Goal: Task Accomplishment & Management: Use online tool/utility

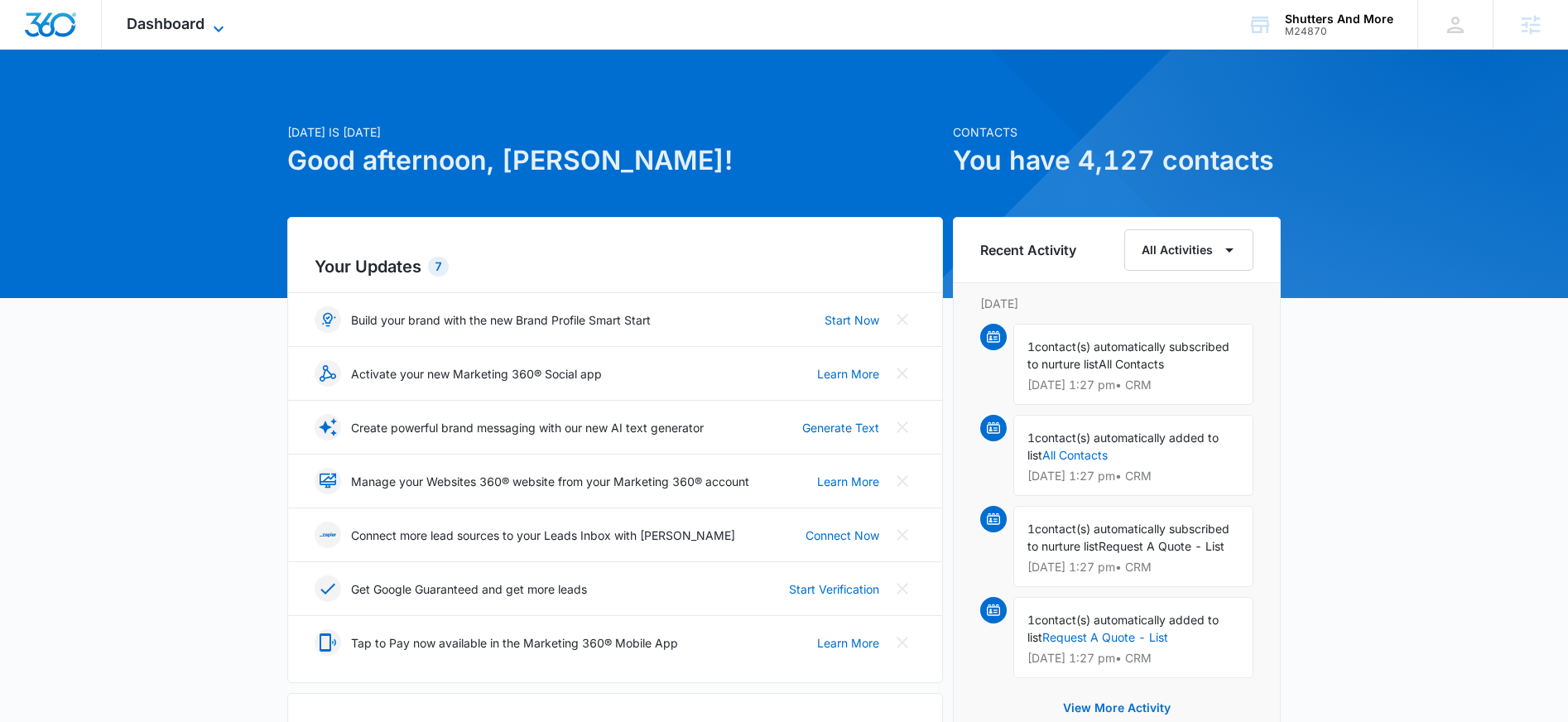
click at [176, 23] on span "Dashboard" at bounding box center [165, 23] width 78 height 17
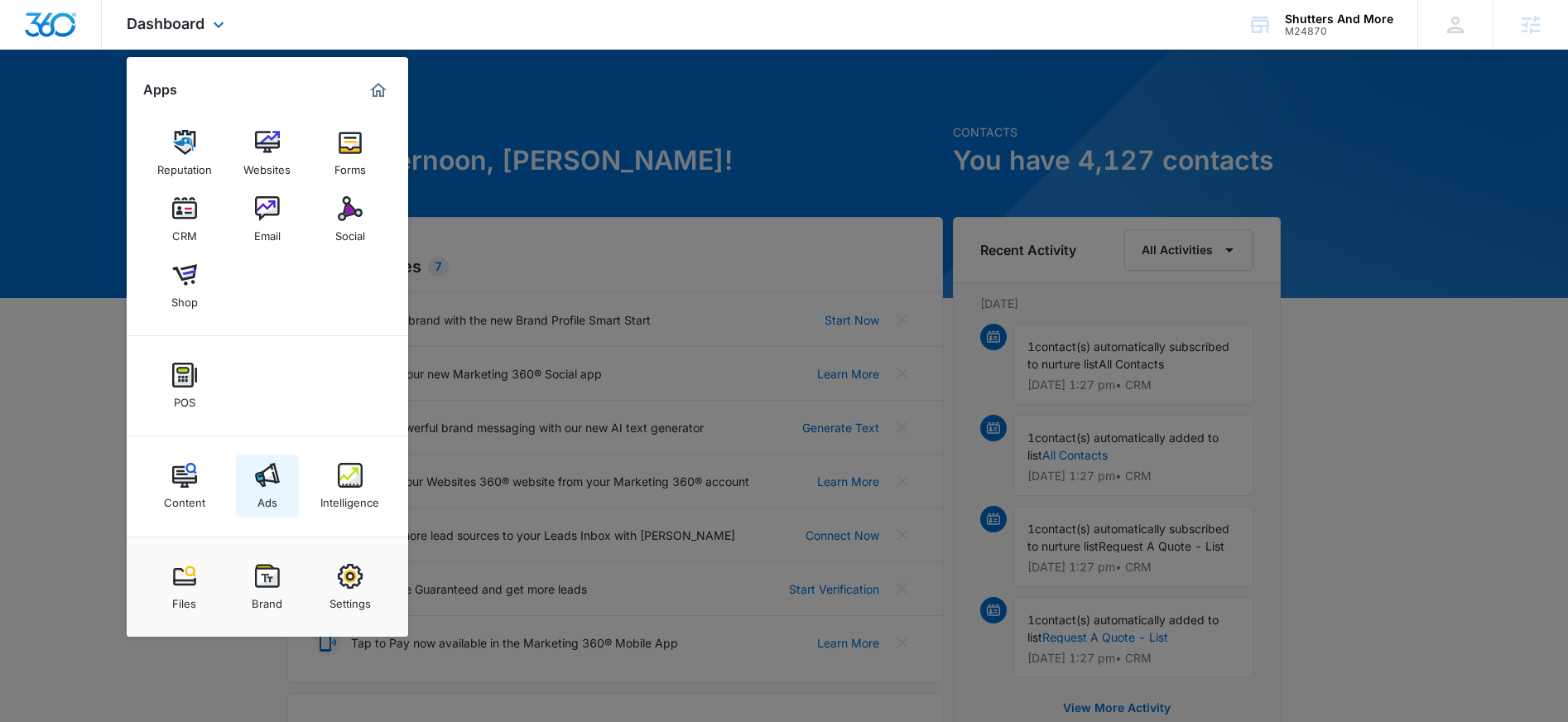
click at [257, 470] on img at bounding box center [268, 475] width 25 height 25
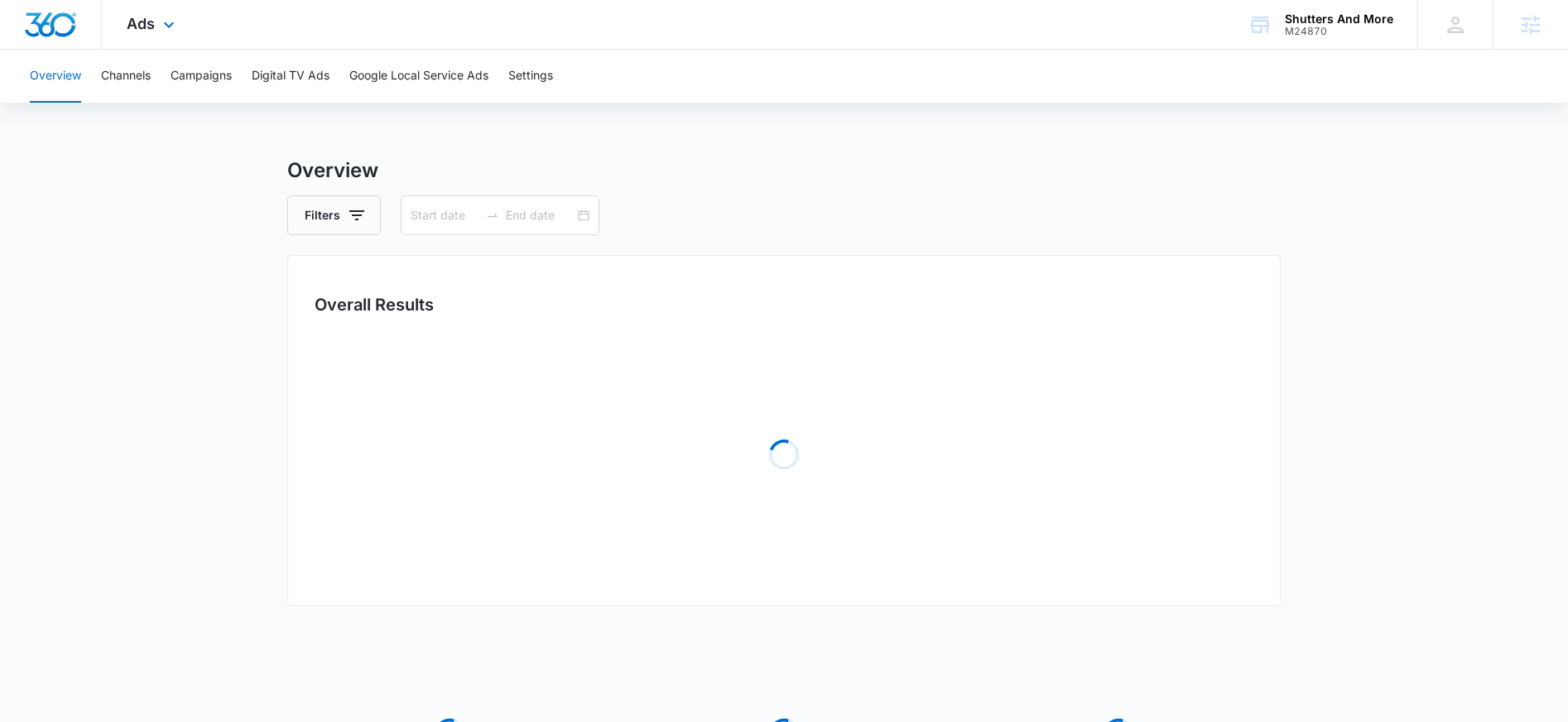
type input "[DATE]"
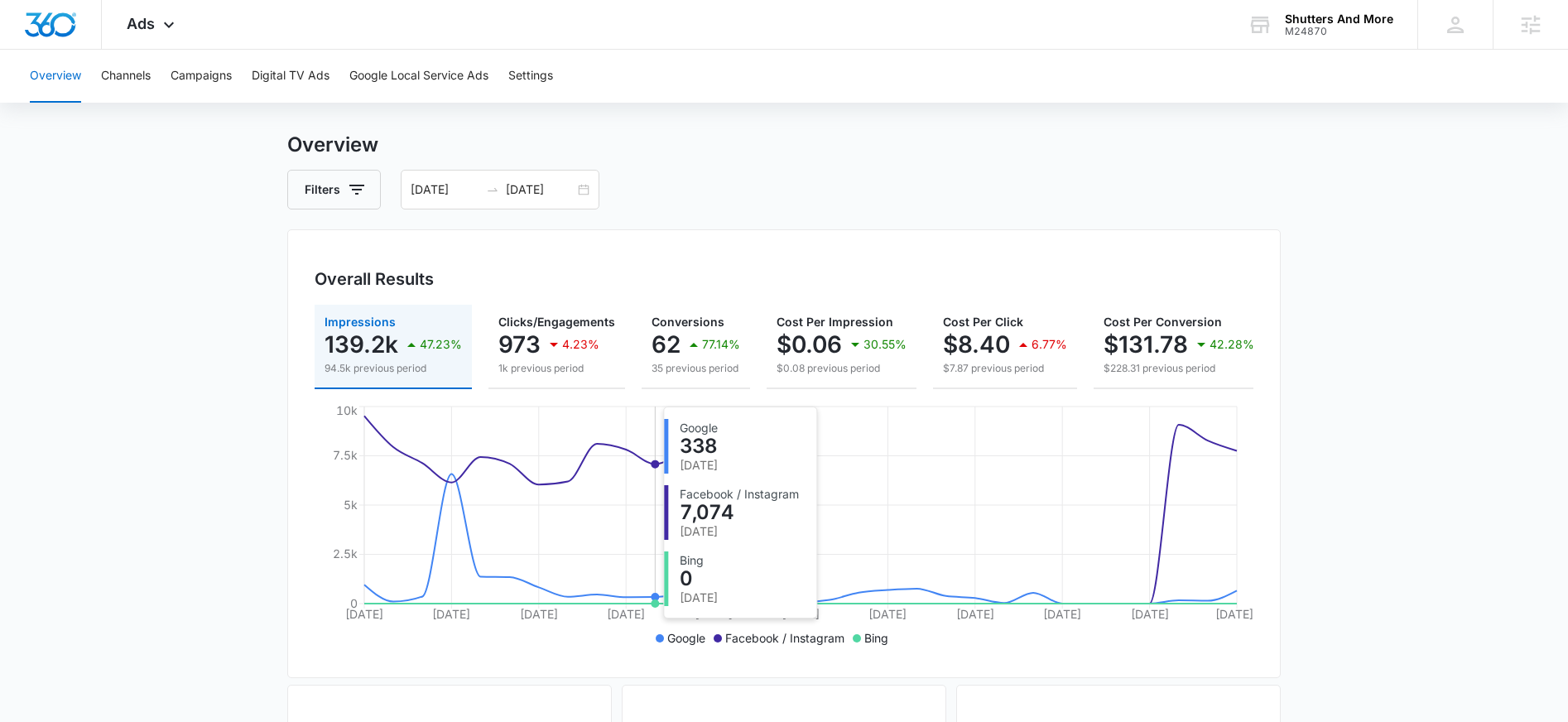
scroll to position [39, 0]
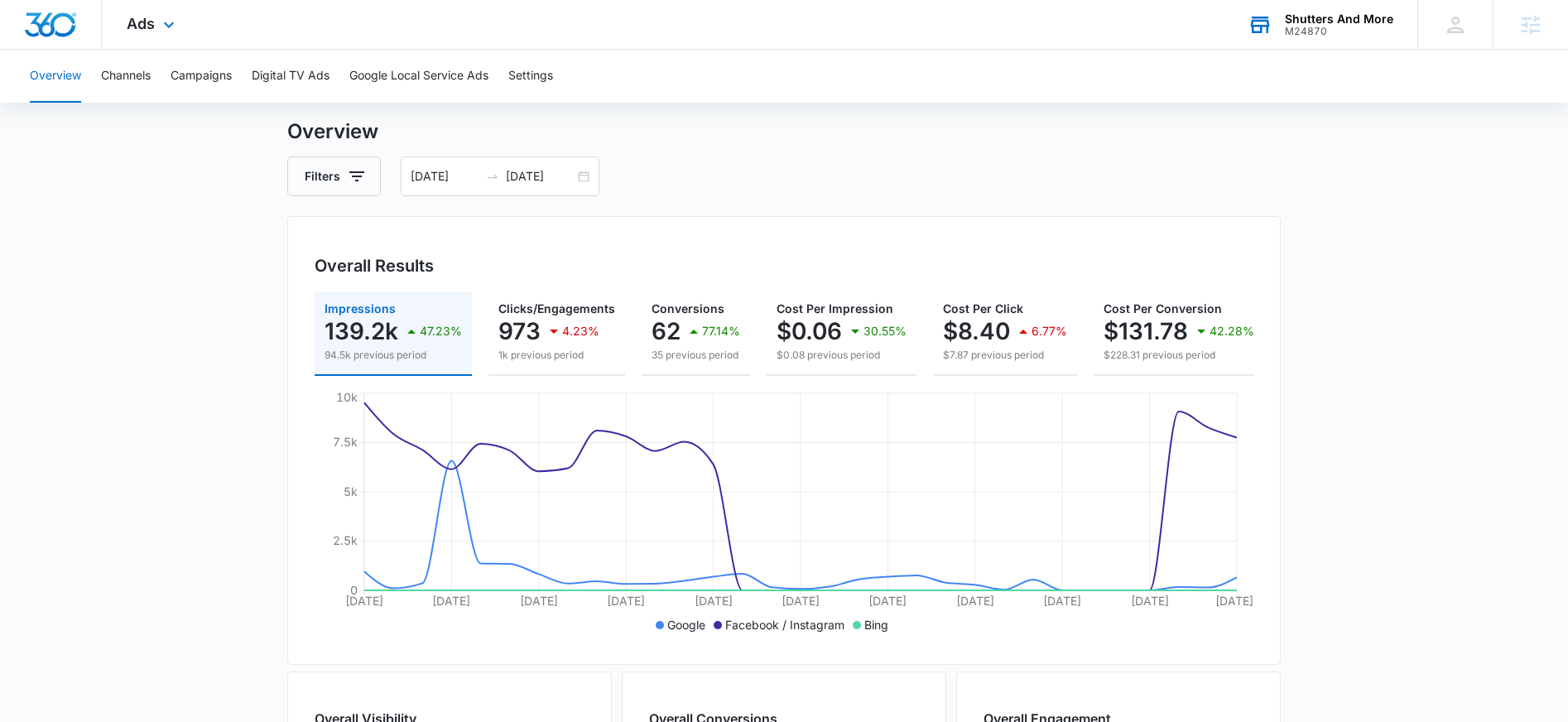
click at [1350, 27] on div "M24870" at bounding box center [1339, 31] width 109 height 12
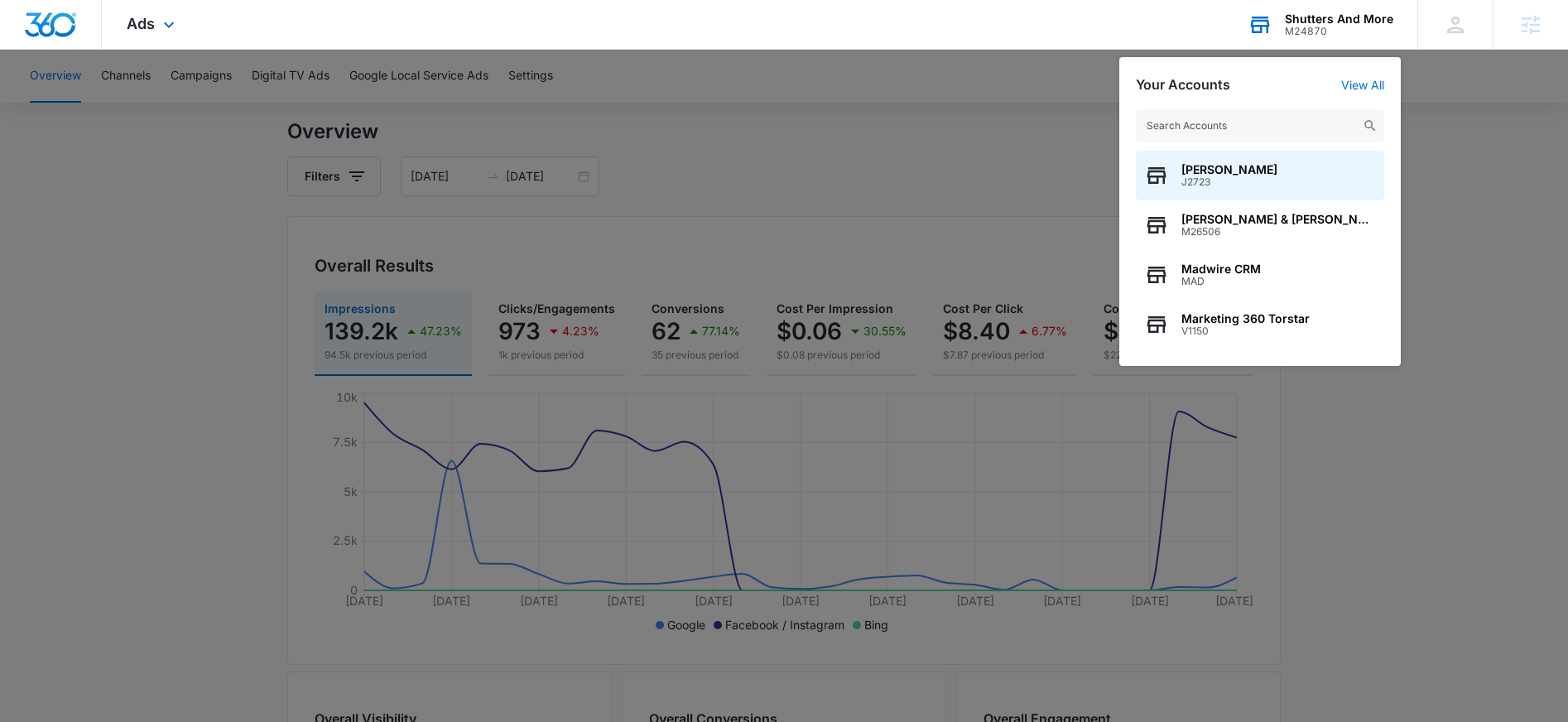
click at [1235, 126] on input "text" at bounding box center [1260, 126] width 249 height 33
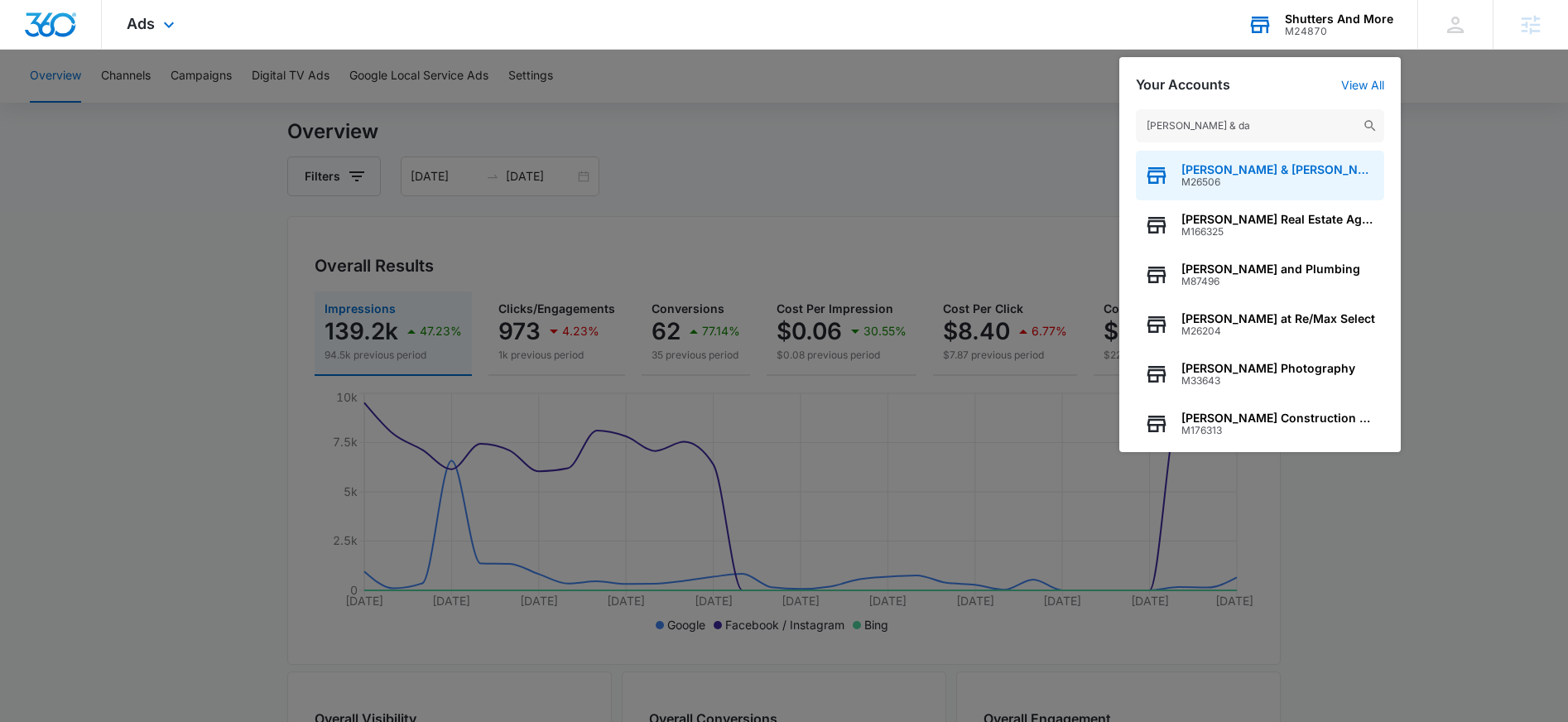
type input "[PERSON_NAME] & da"
click at [1289, 186] on span "M26506" at bounding box center [1279, 181] width 195 height 12
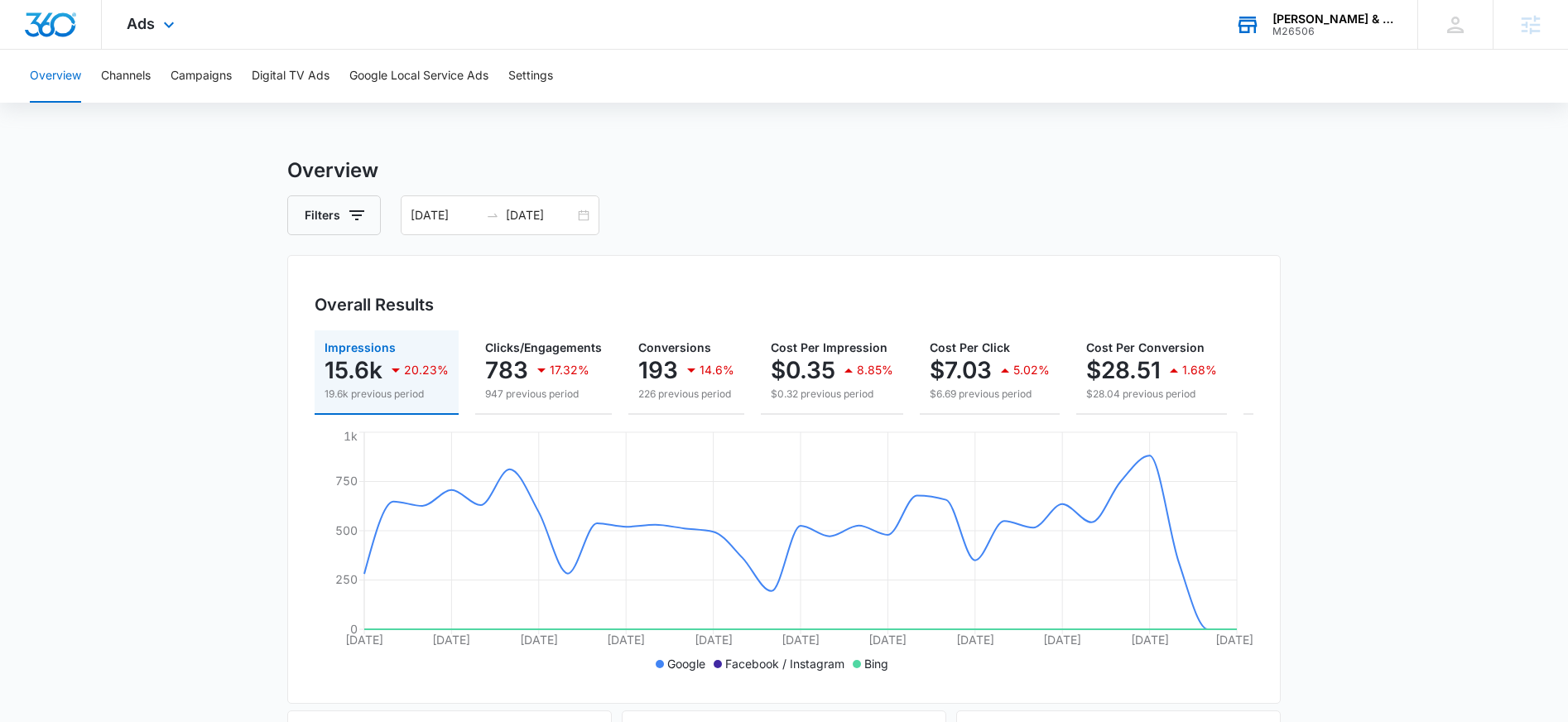
scroll to position [0, 0]
click at [154, 32] on div "Ads Apps Reputation Websites Forms CRM Email Social Shop Payments POS Content A…" at bounding box center [152, 24] width 101 height 48
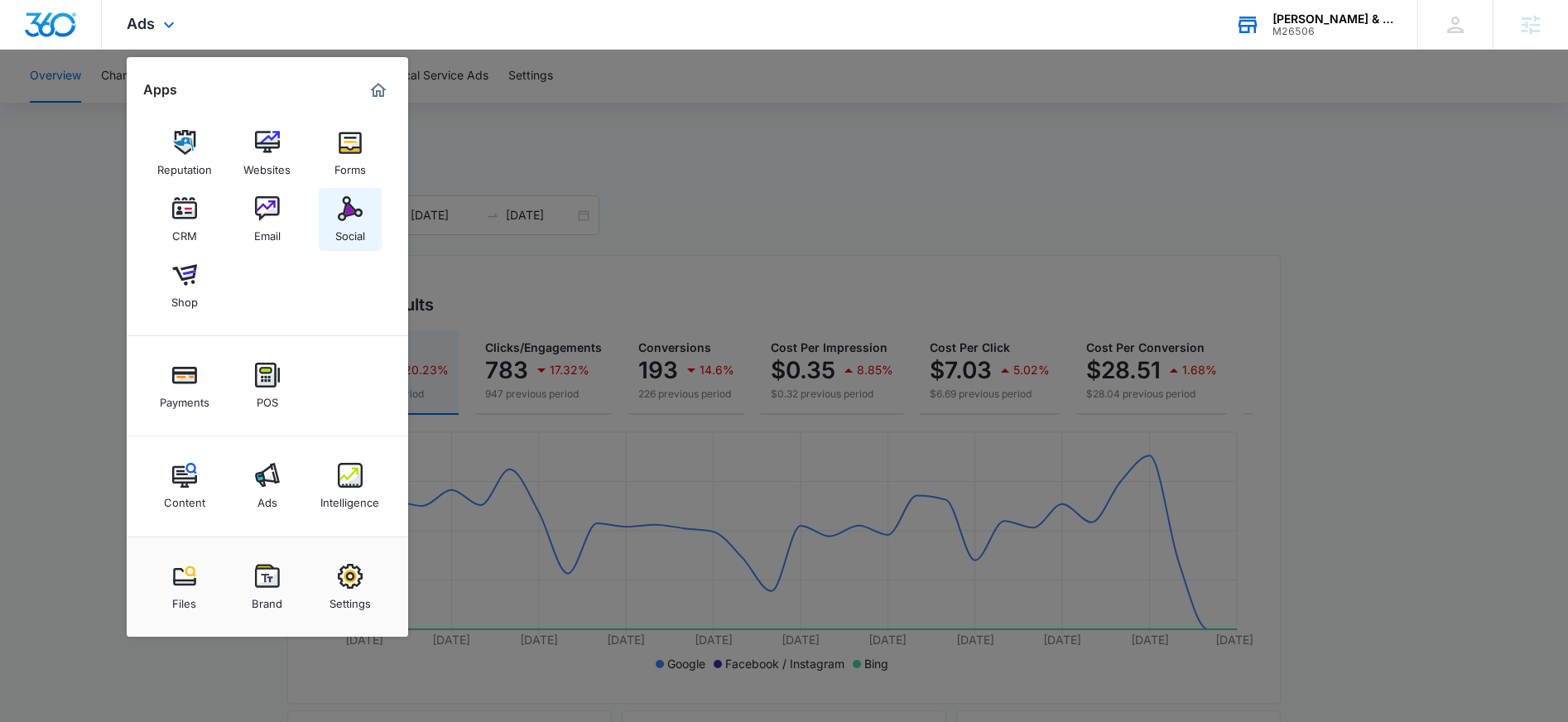
click at [358, 235] on div "Social" at bounding box center [349, 232] width 30 height 22
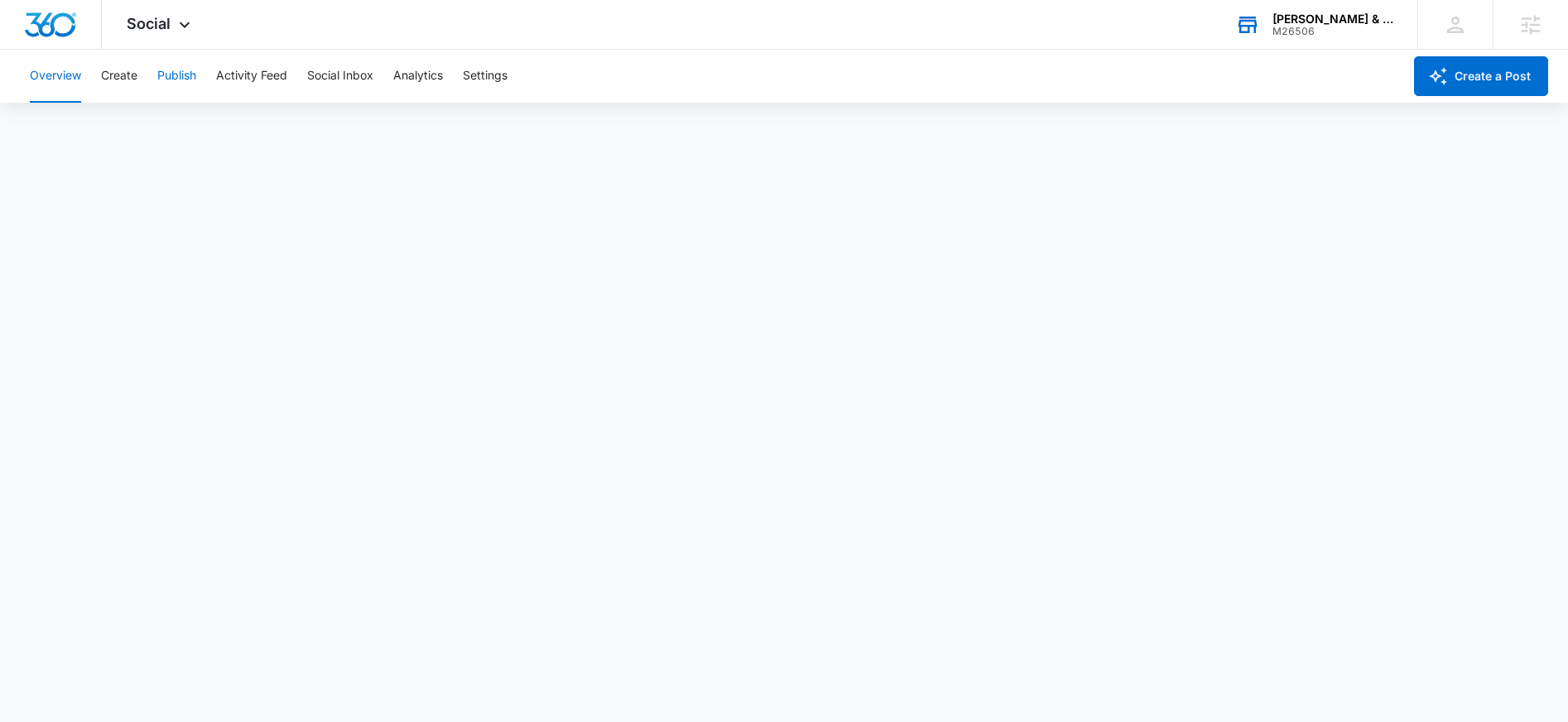
click at [175, 79] on button "Publish" at bounding box center [176, 75] width 39 height 53
click at [59, 76] on button "Overview" at bounding box center [55, 75] width 51 height 53
click at [277, 75] on button "Activity Feed" at bounding box center [251, 75] width 71 height 53
click at [183, 80] on button "Publish" at bounding box center [176, 75] width 39 height 53
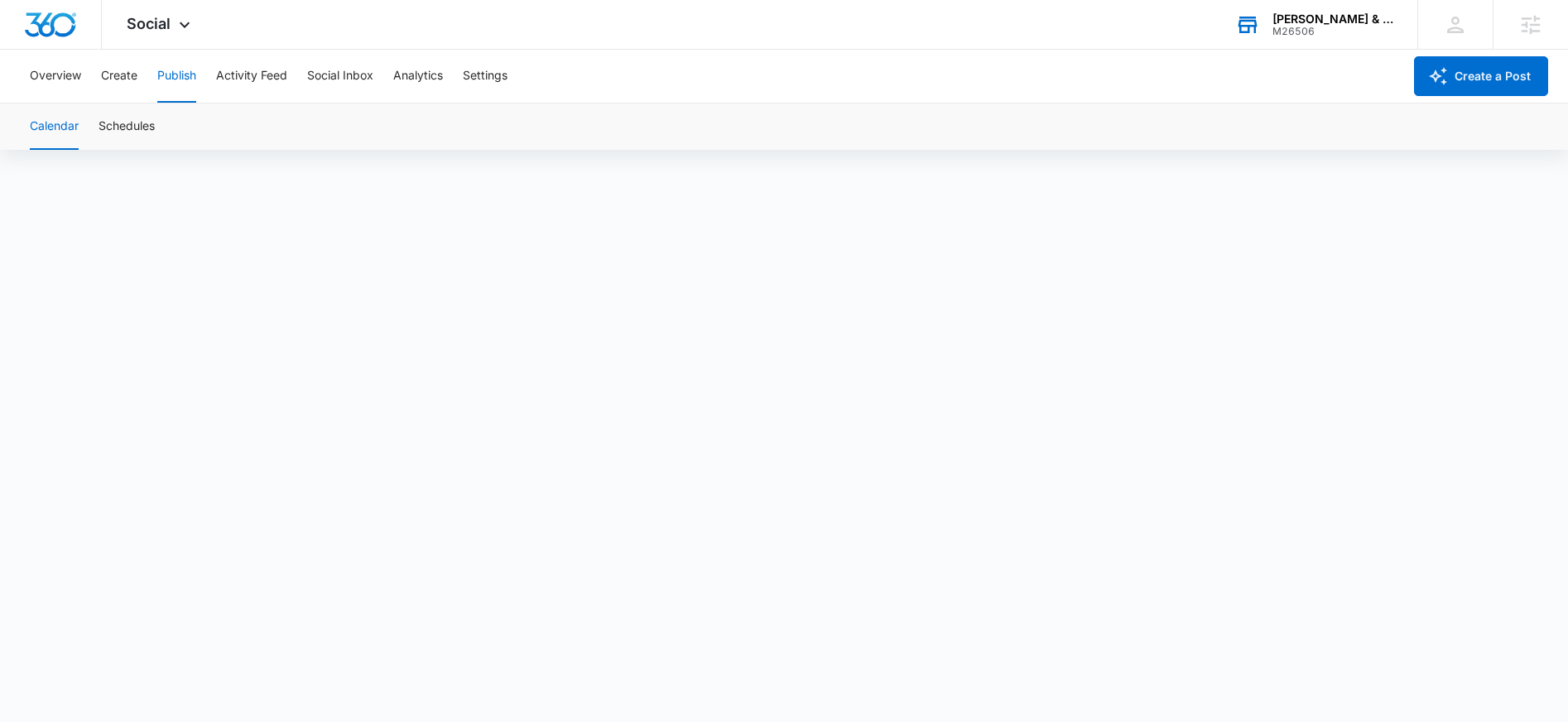
scroll to position [12, 0]
